Goal: Task Accomplishment & Management: Complete application form

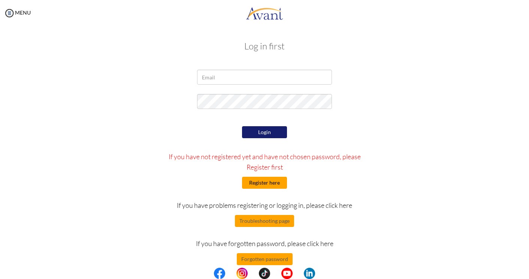
click at [277, 184] on button "Register here" at bounding box center [264, 183] width 45 height 12
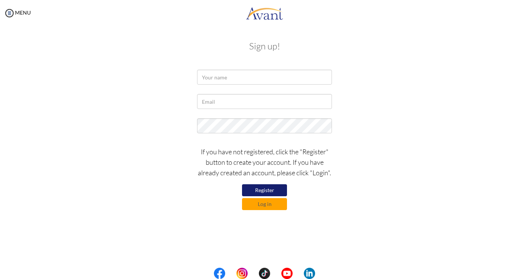
click at [274, 189] on button "Register" at bounding box center [264, 190] width 45 height 12
click at [269, 192] on button "Register" at bounding box center [264, 190] width 45 height 12
click at [245, 81] on input "text" at bounding box center [264, 77] width 135 height 15
click at [322, 78] on input "text" at bounding box center [264, 77] width 135 height 15
click at [319, 74] on input "text" at bounding box center [264, 77] width 135 height 15
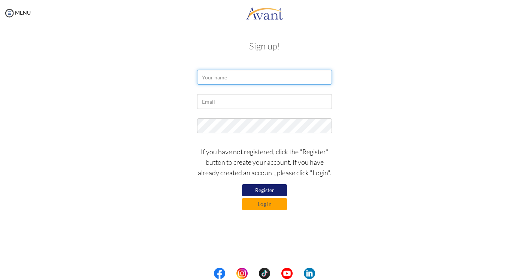
click at [246, 83] on input "text" at bounding box center [264, 77] width 135 height 15
type input "s"
type input "[PERSON_NAME]"
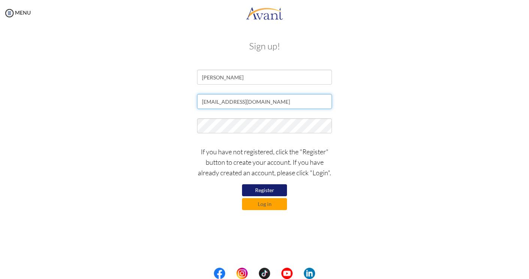
type input "[EMAIL_ADDRESS][DOMAIN_NAME]"
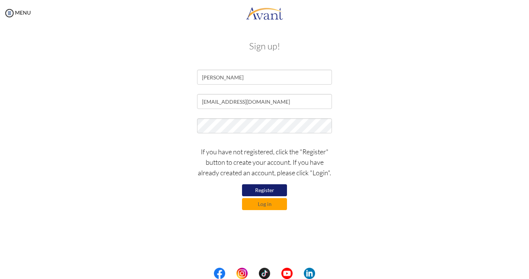
click at [253, 188] on button "Register" at bounding box center [264, 190] width 45 height 12
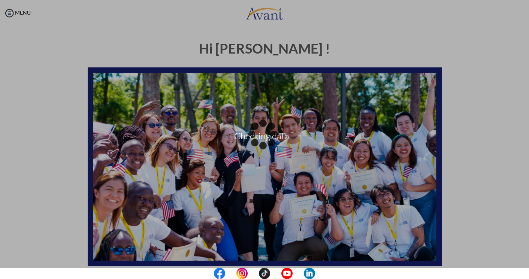
click at [270, 145] on div "Checking data..." at bounding box center [264, 140] width 10 height 10
click at [259, 135] on div "Checking data..." at bounding box center [264, 140] width 10 height 10
click at [270, 135] on div "Checking data..." at bounding box center [264, 140] width 10 height 10
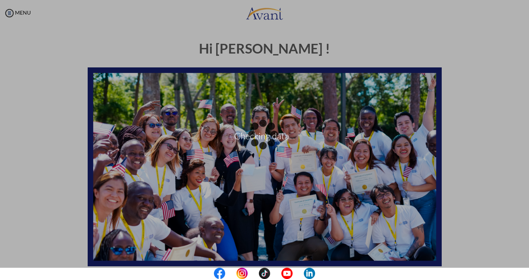
click at [270, 135] on div "Checking data..." at bounding box center [264, 140] width 10 height 10
click at [289, 144] on p "Checking data..." at bounding box center [264, 140] width 529 height 18
click at [259, 135] on div "Data check..." at bounding box center [264, 140] width 10 height 10
click at [73, 148] on p "Data check..." at bounding box center [264, 140] width 529 height 18
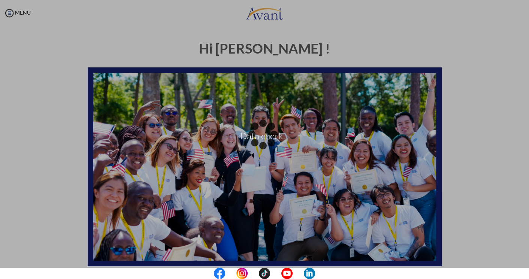
click at [270, 135] on div "Data check..." at bounding box center [264, 140] width 10 height 10
click at [270, 145] on div "Data check..." at bounding box center [264, 140] width 10 height 10
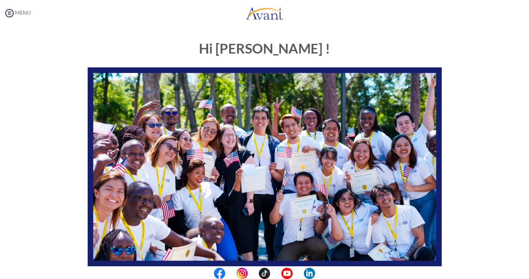
click at [11, 14] on img at bounding box center [9, 12] width 11 height 11
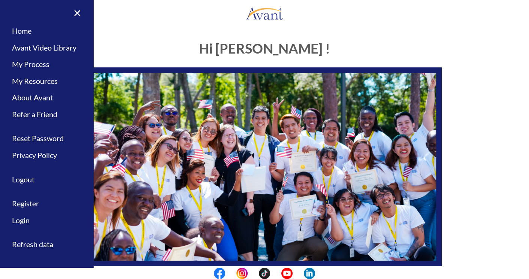
click at [27, 30] on link "Home" at bounding box center [47, 30] width 94 height 17
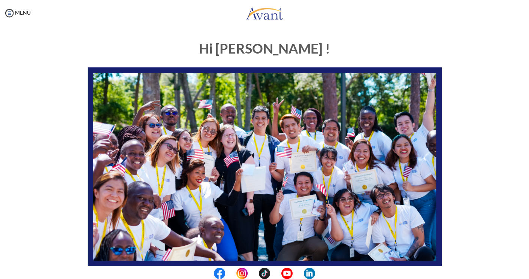
click at [53, 136] on div "Hi Srijana ! START HERE: Avant Video Library My Process My Resources About Avan…" at bounding box center [264, 216] width 439 height 364
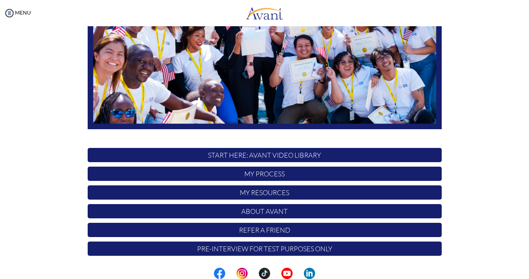
scroll to position [137, 0]
click at [56, 103] on div "Hi Srijana ! START HERE: Avant Video Library My Process My Resources About Avan…" at bounding box center [264, 79] width 439 height 364
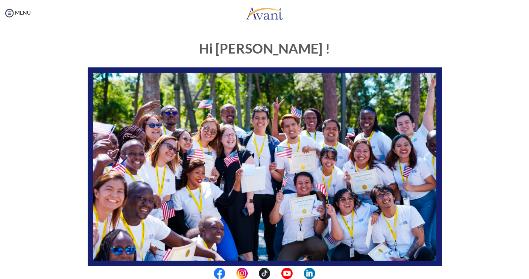
scroll to position [0, 0]
click at [10, 13] on img at bounding box center [9, 12] width 11 height 11
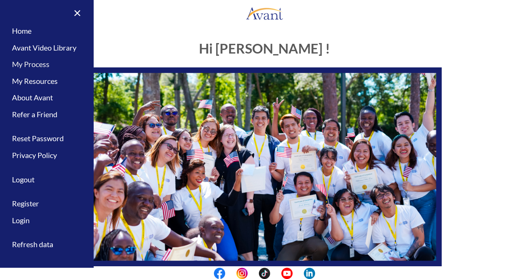
click at [21, 67] on link "My Process" at bounding box center [47, 64] width 94 height 17
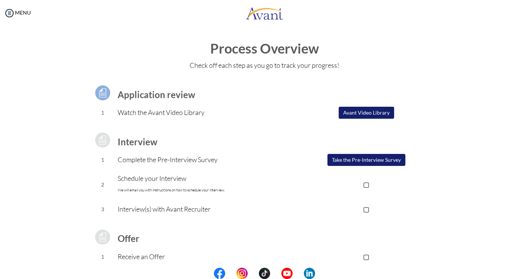
click at [24, 184] on div "Process Overview Check off each step as you go to track your progress! Applicat…" at bounding box center [264, 200] width 514 height 319
click at [491, 229] on div "Process Overview Check off each step as you go to track your progress! Applicat…" at bounding box center [264, 200] width 514 height 319
click at [37, 232] on div "Process Overview Check off each step as you go to track your progress! Applicat…" at bounding box center [264, 200] width 514 height 319
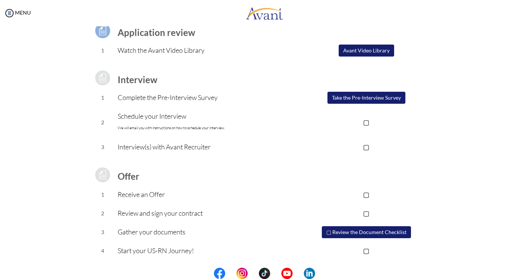
scroll to position [61, 0]
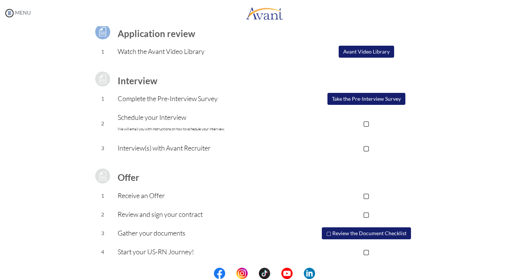
click at [11, 12] on img at bounding box center [9, 12] width 11 height 11
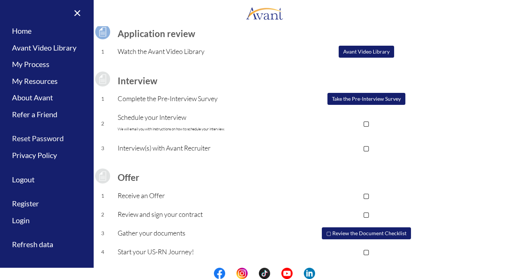
click at [30, 138] on link "Reset Password" at bounding box center [47, 138] width 94 height 17
